Goal: Feedback & Contribution: Contribute content

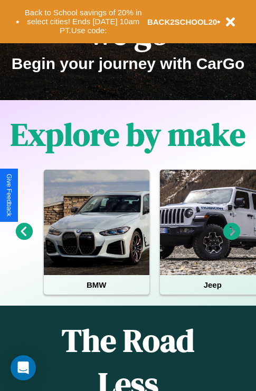
scroll to position [162, 0]
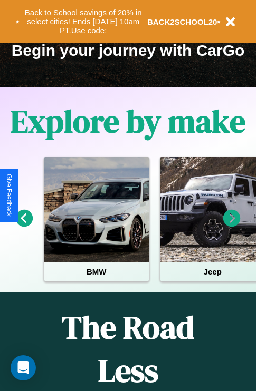
click at [232, 226] on icon at bounding box center [231, 218] width 17 height 17
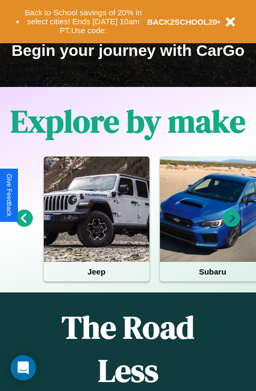
click at [232, 226] on icon at bounding box center [231, 218] width 17 height 17
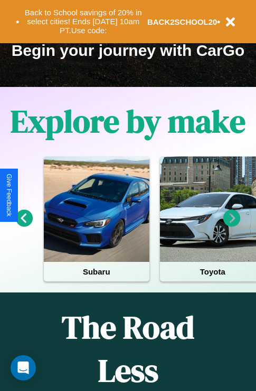
click at [232, 226] on icon at bounding box center [231, 218] width 17 height 17
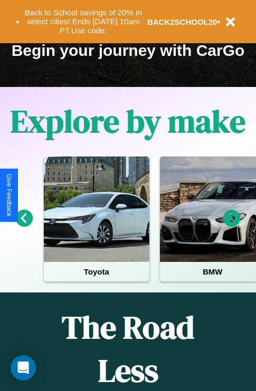
click at [24, 226] on icon at bounding box center [24, 218] width 17 height 17
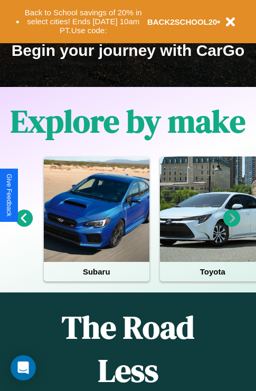
click at [232, 226] on icon at bounding box center [231, 218] width 17 height 17
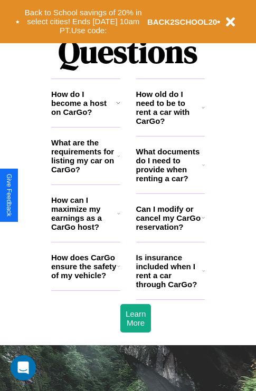
scroll to position [1278, 0]
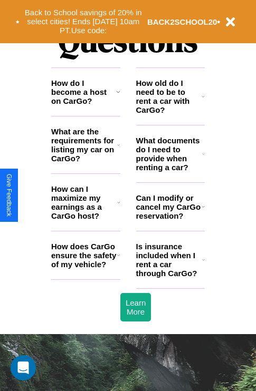
click at [170, 113] on h3 "How old do I need to be to rent a car with CarGo?" at bounding box center [169, 97] width 66 height 36
click at [170, 221] on h3 "Can I modify or cancel my CarGo reservation?" at bounding box center [168, 207] width 65 height 27
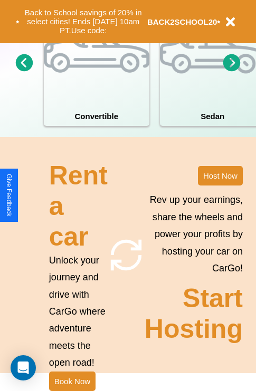
scroll to position [822, 0]
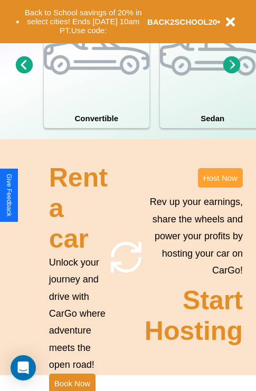
click at [220, 188] on button "Host Now" at bounding box center [220, 178] width 45 height 20
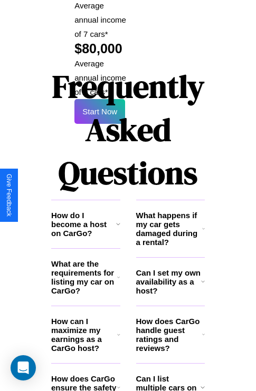
scroll to position [1717, 0]
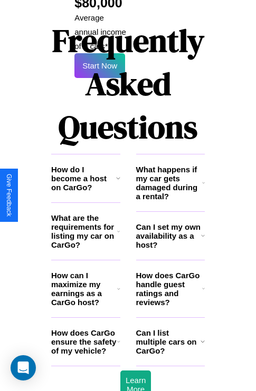
click at [85, 271] on h3 "How can I maximize my earnings as a CarGo host?" at bounding box center [84, 289] width 66 height 36
click at [85, 165] on h3 "How do I become a host on CarGo?" at bounding box center [83, 178] width 65 height 27
click at [85, 329] on h3 "How does CarGo ensure the safety of my vehicle?" at bounding box center [84, 342] width 66 height 27
click at [170, 329] on h3 "Can I list multiple cars on CarGo?" at bounding box center [168, 342] width 64 height 27
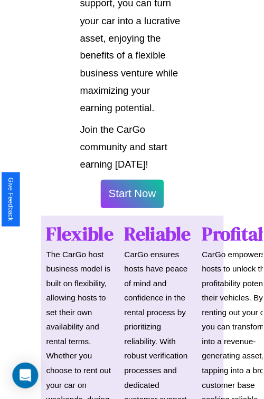
scroll to position [748, 0]
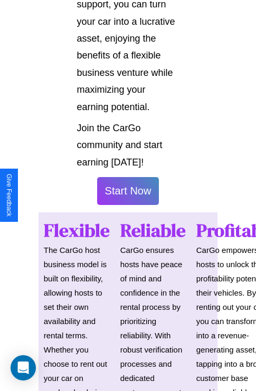
click at [128, 196] on button "Start Now" at bounding box center [128, 191] width 62 height 28
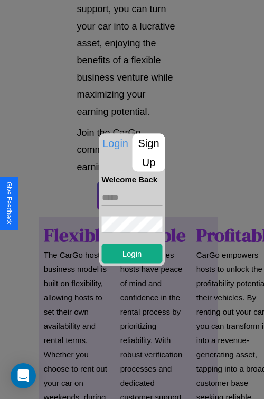
click at [148, 152] on p "Sign Up" at bounding box center [148, 152] width 33 height 38
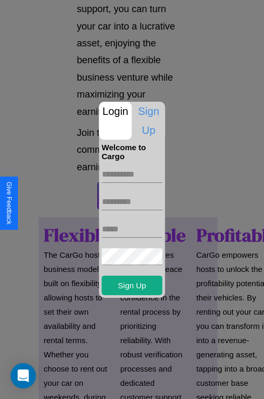
click at [132, 174] on input "text" at bounding box center [132, 174] width 61 height 17
type input "*******"
click at [132, 202] on input "text" at bounding box center [132, 202] width 61 height 17
type input "****"
click at [132, 229] on input "text" at bounding box center [132, 229] width 61 height 17
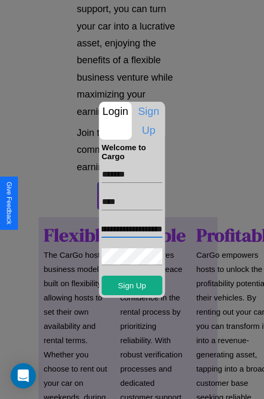
scroll to position [0, 41]
type input "**********"
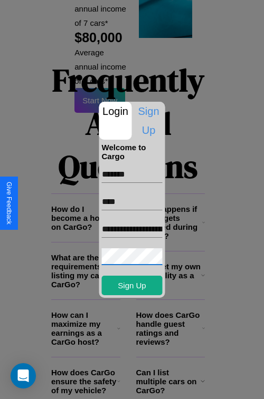
click at [136, 385] on div at bounding box center [132, 199] width 264 height 399
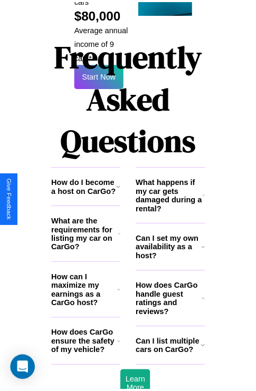
scroll to position [744, 0]
